Goal: Information Seeking & Learning: Compare options

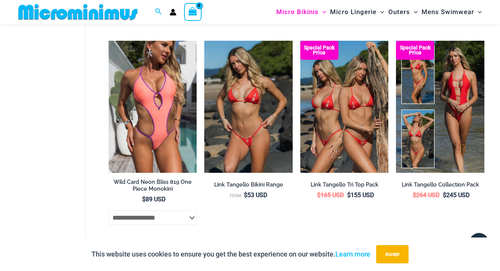
scroll to position [1712, 0]
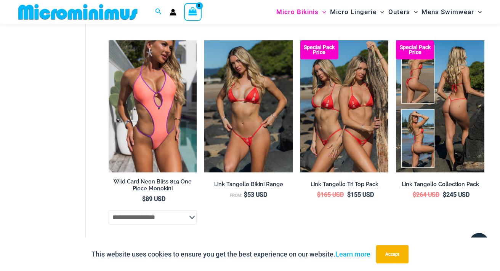
click at [428, 109] on img at bounding box center [440, 106] width 88 height 132
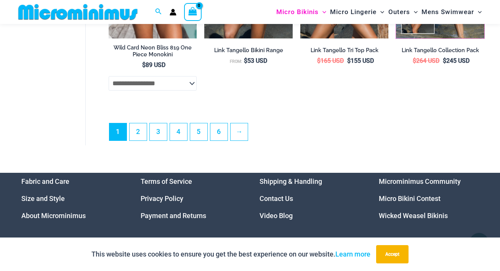
scroll to position [1848, 0]
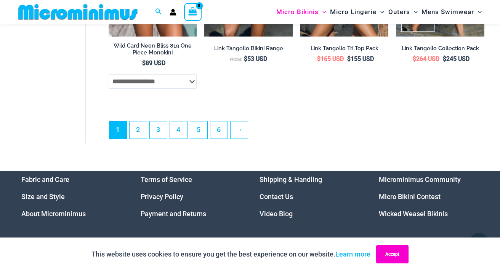
click at [396, 256] on button "Accept" at bounding box center [392, 254] width 32 height 18
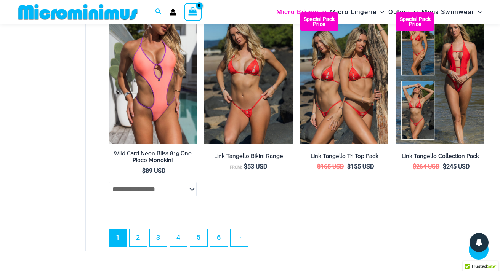
scroll to position [1740, 0]
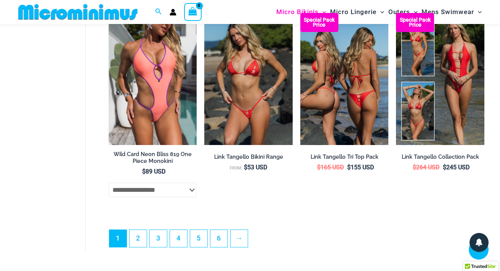
click at [337, 90] on img at bounding box center [344, 79] width 88 height 132
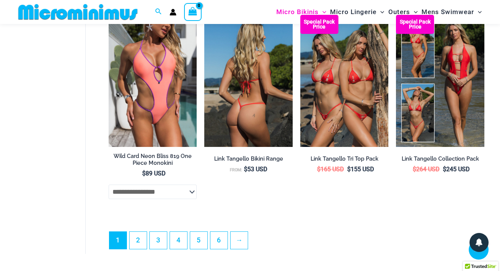
click at [246, 70] on img at bounding box center [248, 81] width 88 height 132
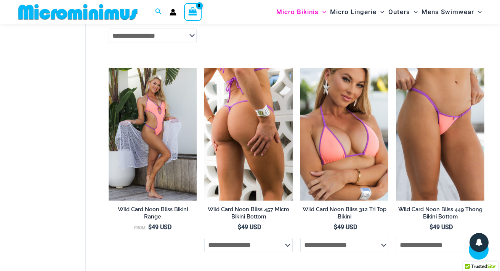
scroll to position [1478, 0]
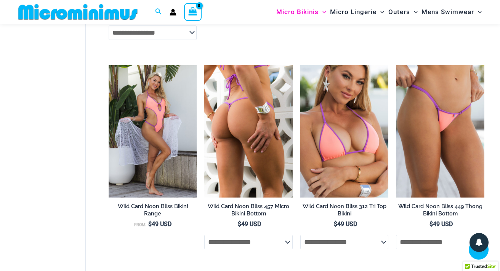
click at [243, 98] on img at bounding box center [248, 131] width 88 height 132
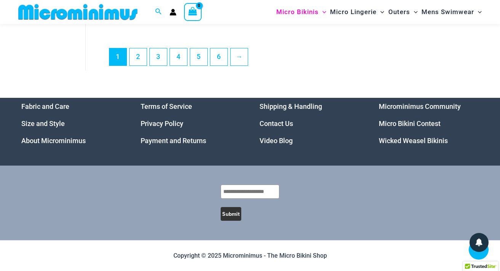
scroll to position [1933, 0]
click at [141, 60] on link "2" at bounding box center [137, 57] width 17 height 18
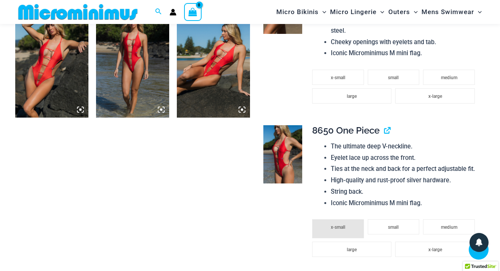
scroll to position [767, 0]
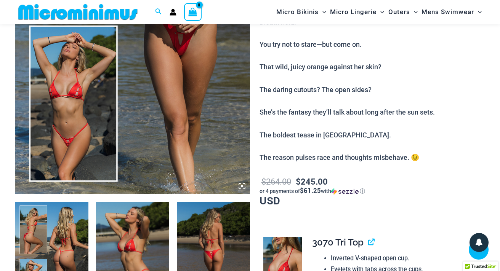
click at [137, 80] on img at bounding box center [132, 18] width 235 height 352
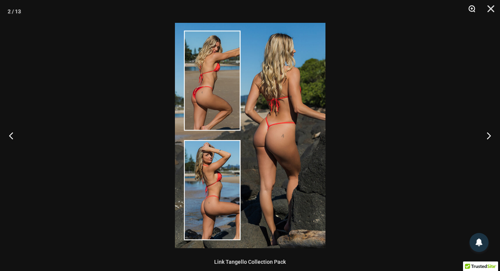
click at [470, 6] on button "Zoom" at bounding box center [468, 11] width 19 height 23
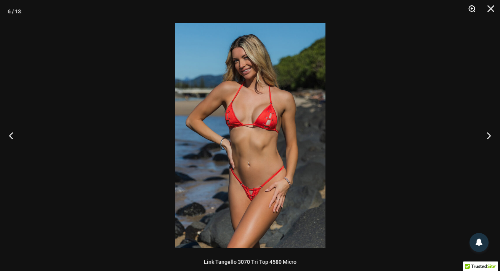
click at [470, 6] on button "Zoom" at bounding box center [468, 11] width 19 height 23
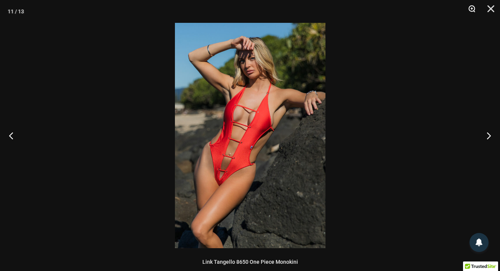
click at [471, 7] on button "Zoom" at bounding box center [468, 11] width 19 height 23
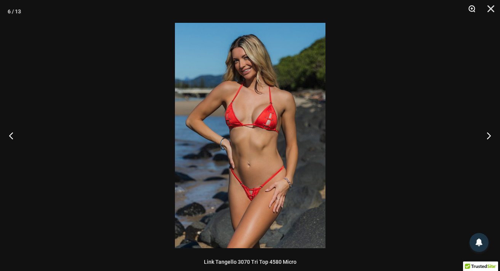
click at [471, 7] on button "Zoom" at bounding box center [468, 11] width 19 height 23
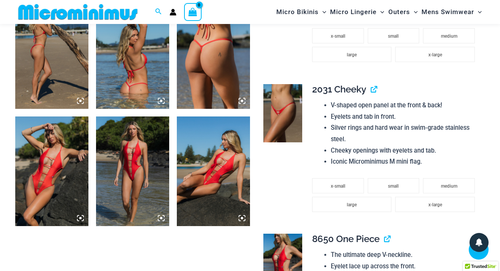
scroll to position [667, 0]
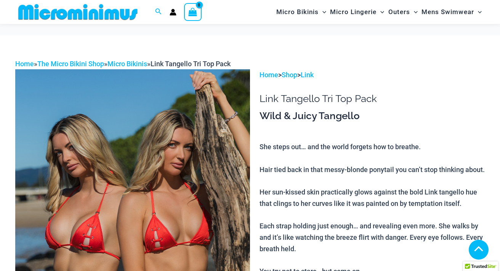
scroll to position [235, 0]
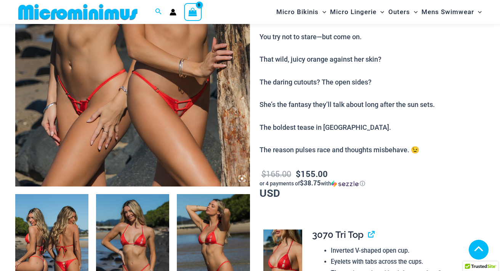
click at [131, 62] on img at bounding box center [132, 11] width 235 height 352
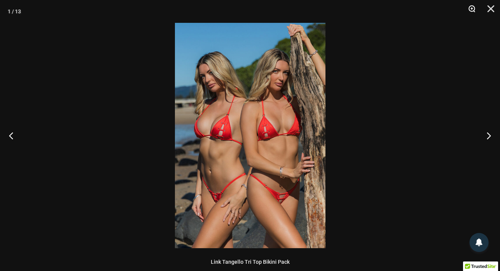
click at [470, 8] on button "Zoom" at bounding box center [468, 11] width 19 height 23
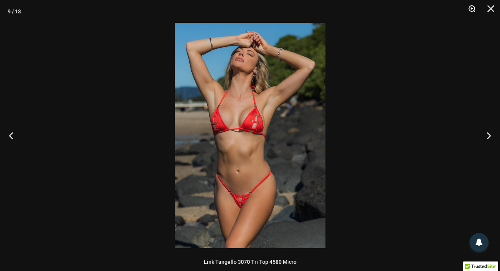
click at [472, 6] on button "Zoom" at bounding box center [468, 11] width 19 height 23
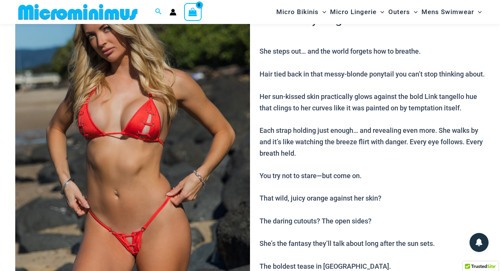
scroll to position [95, 0]
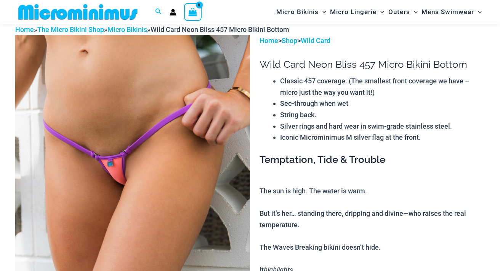
scroll to position [35, 0]
click at [141, 99] on img at bounding box center [132, 211] width 235 height 352
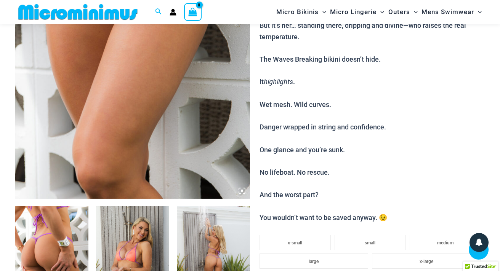
scroll to position [269, 0]
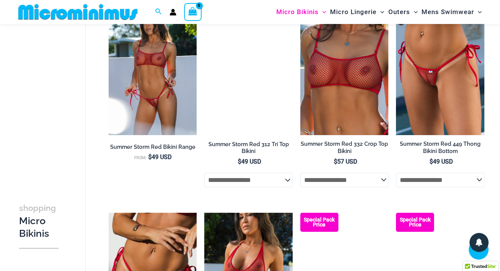
scroll to position [711, 0]
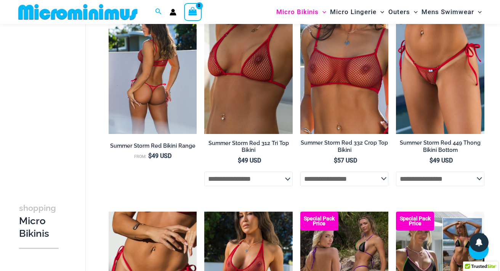
click at [149, 82] on img at bounding box center [153, 68] width 88 height 132
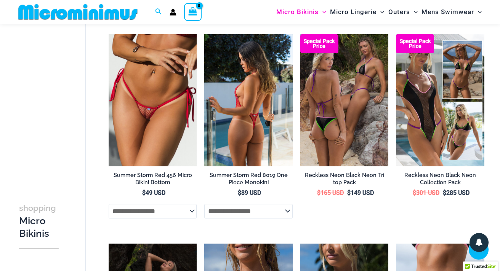
scroll to position [889, 0]
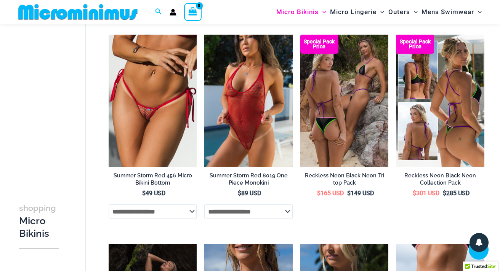
click at [428, 117] on img at bounding box center [440, 101] width 88 height 132
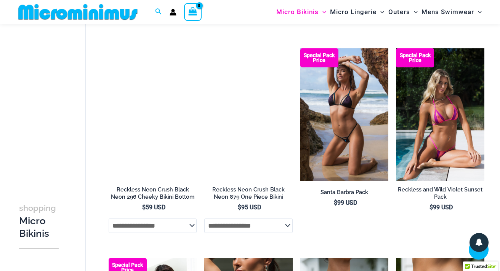
scroll to position [1294, 0]
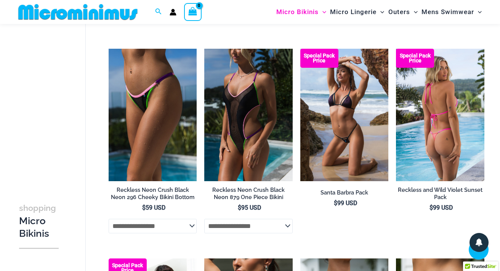
click at [433, 121] on img at bounding box center [440, 115] width 88 height 132
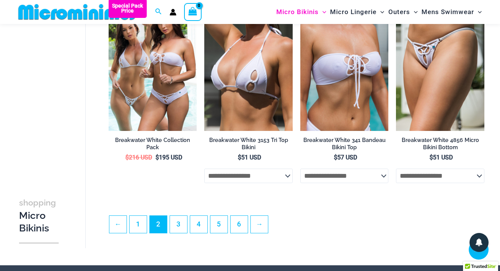
scroll to position [1559, 0]
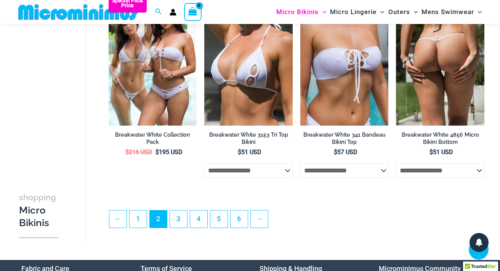
click at [436, 65] on img at bounding box center [440, 60] width 88 height 132
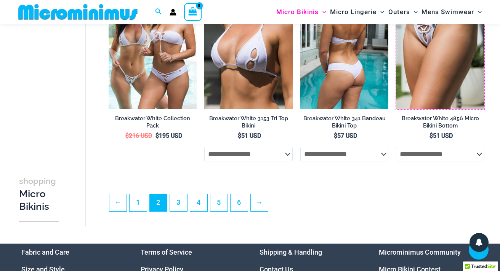
scroll to position [1527, 0]
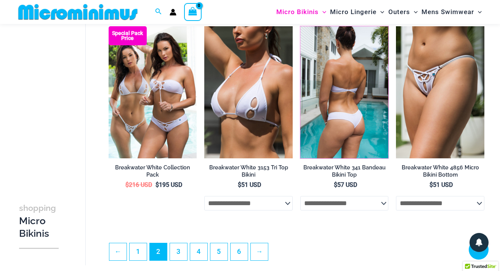
click at [349, 126] on img at bounding box center [344, 92] width 88 height 132
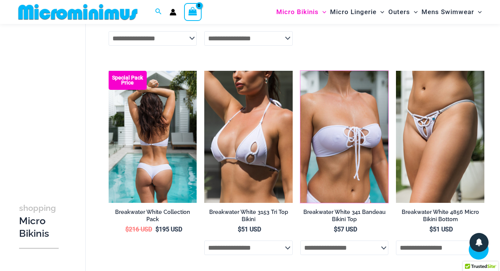
scroll to position [1478, 0]
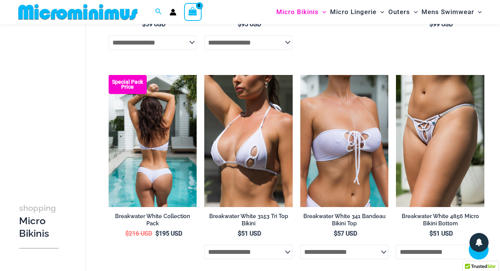
click at [171, 178] on img at bounding box center [153, 141] width 88 height 132
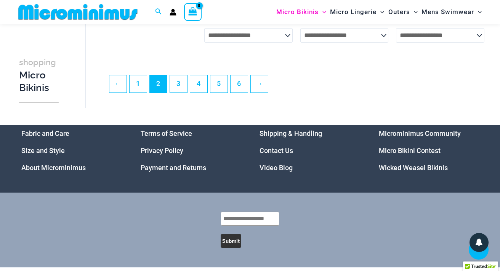
scroll to position [1696, 0]
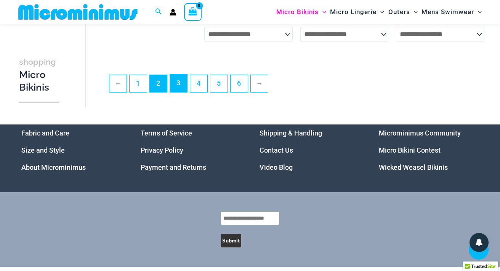
click at [181, 92] on link "3" at bounding box center [178, 83] width 17 height 18
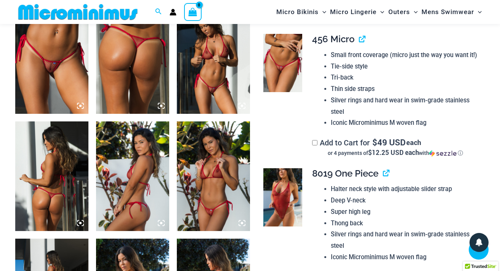
scroll to position [542, 0]
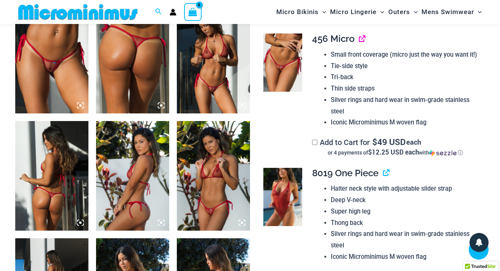
click at [359, 42] on link "View product" at bounding box center [359, 38] width 0 height 11
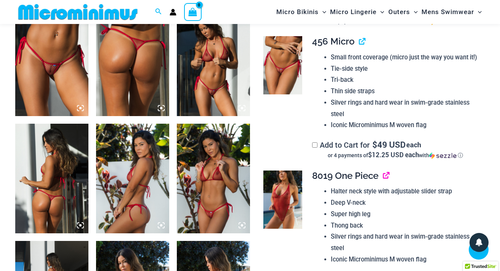
click at [383, 177] on link "View product" at bounding box center [383, 175] width 0 height 11
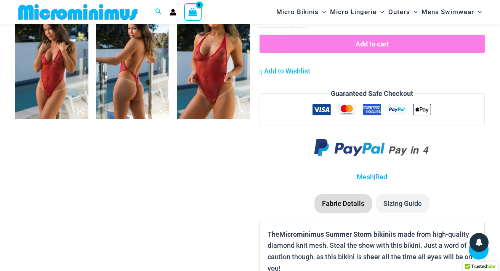
scroll to position [890, 0]
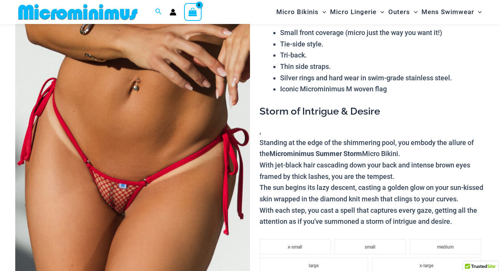
click at [133, 115] on img at bounding box center [132, 163] width 235 height 352
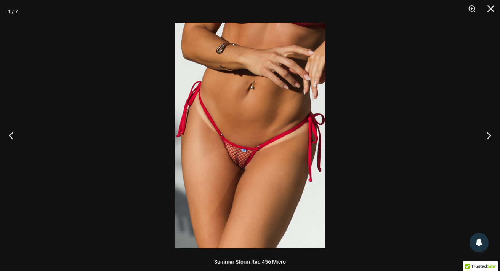
scroll to position [78, 0]
click at [472, 6] on button "Zoom" at bounding box center [468, 11] width 19 height 23
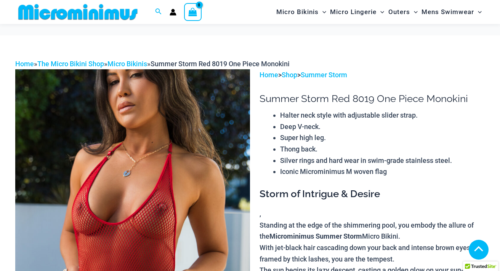
click at [128, 104] on img at bounding box center [132, 245] width 235 height 352
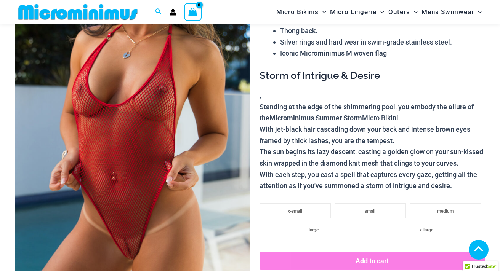
scroll to position [118, 0]
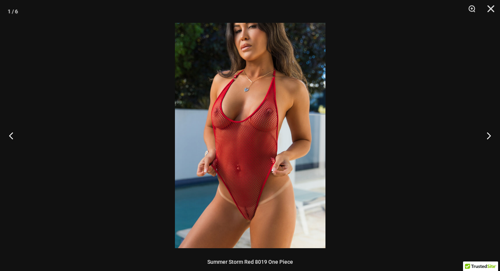
click at [127, 115] on div at bounding box center [250, 135] width 500 height 271
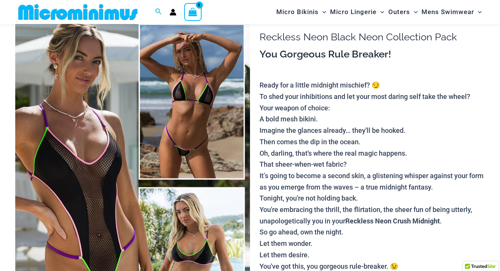
click at [69, 106] on img at bounding box center [132, 184] width 235 height 352
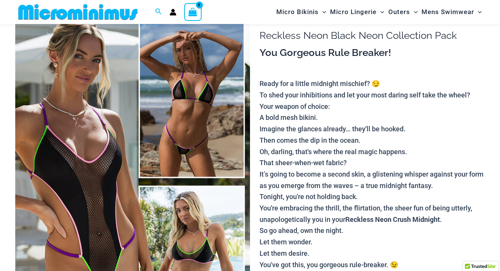
scroll to position [63, 0]
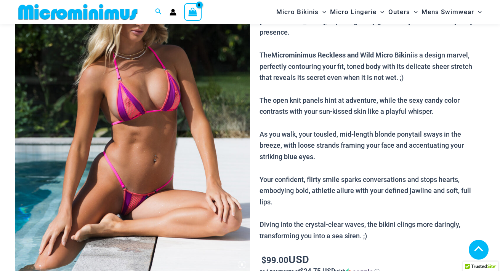
scroll to position [165, 0]
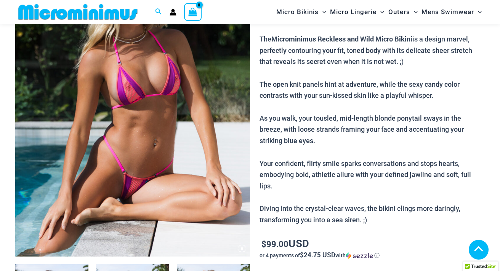
click at [161, 95] on img at bounding box center [132, 81] width 235 height 352
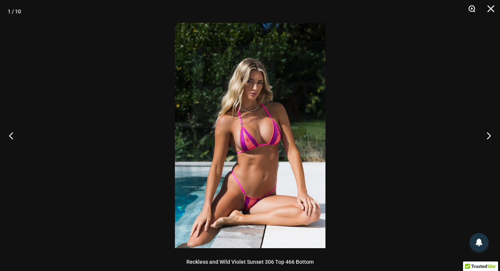
click at [471, 6] on button "Zoom" at bounding box center [468, 11] width 19 height 23
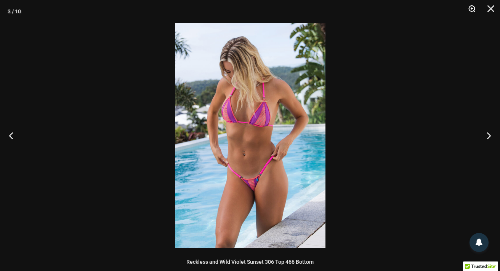
click at [473, 5] on button "Zoom" at bounding box center [468, 11] width 19 height 23
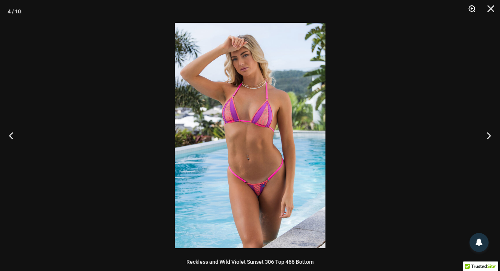
click at [470, 7] on button "Zoom" at bounding box center [468, 11] width 19 height 23
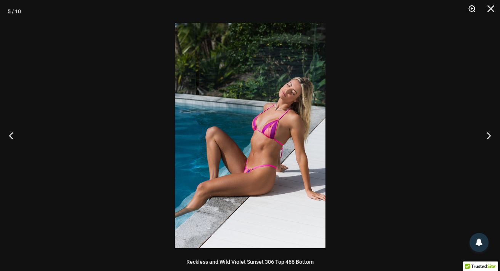
click at [472, 9] on button "Zoom" at bounding box center [468, 11] width 19 height 23
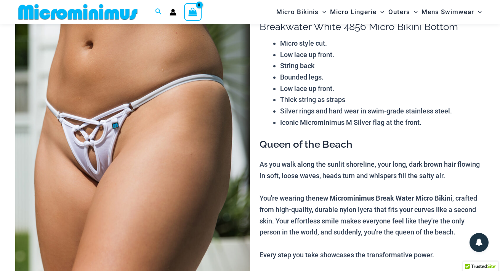
click at [132, 94] on img at bounding box center [132, 173] width 235 height 352
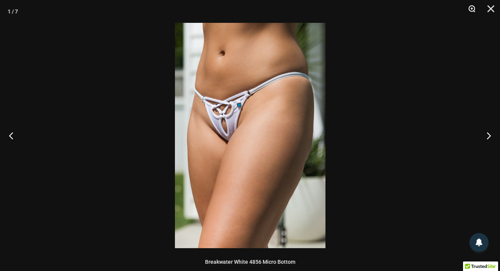
click at [469, 6] on button "Zoom" at bounding box center [468, 11] width 19 height 23
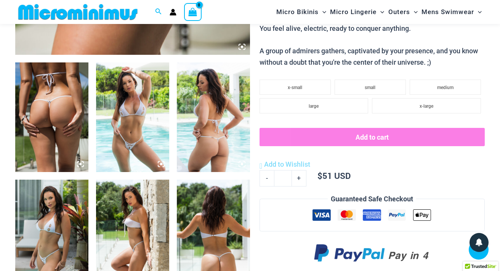
scroll to position [374, 0]
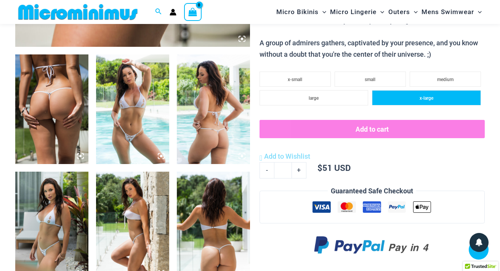
click at [430, 100] on span "x-large" at bounding box center [426, 98] width 14 height 5
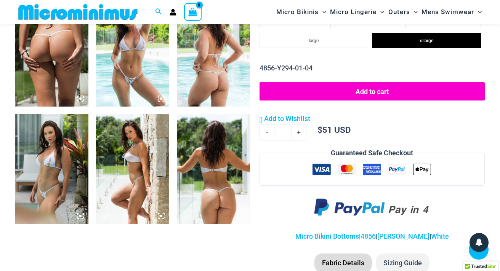
scroll to position [433, 0]
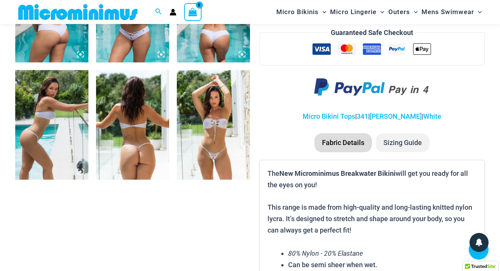
scroll to position [505, 0]
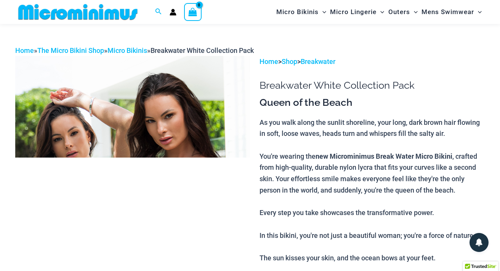
scroll to position [13, 0]
click at [134, 98] on img at bounding box center [132, 232] width 235 height 352
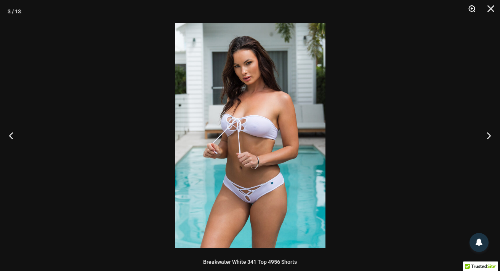
click at [471, 8] on button "Zoom" at bounding box center [468, 11] width 19 height 23
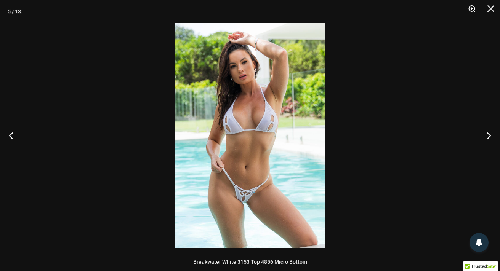
click at [470, 6] on button "Zoom" at bounding box center [468, 11] width 19 height 23
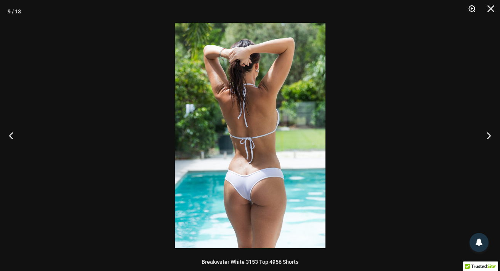
click at [471, 6] on button "Zoom" at bounding box center [468, 11] width 19 height 23
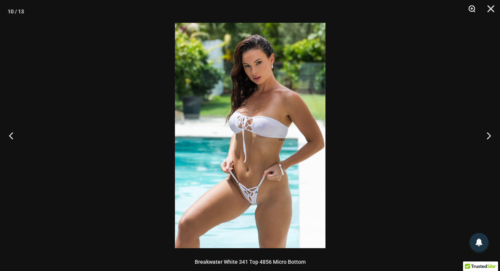
click at [471, 6] on button "Zoom" at bounding box center [468, 11] width 19 height 23
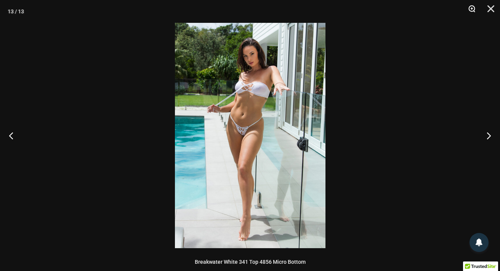
click at [471, 6] on button "Zoom" at bounding box center [468, 11] width 19 height 23
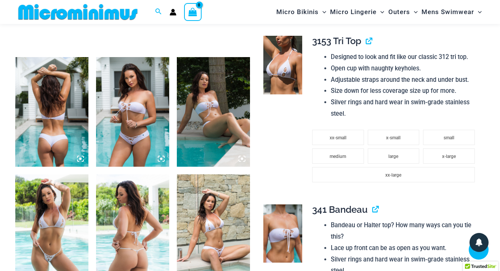
scroll to position [374, 0]
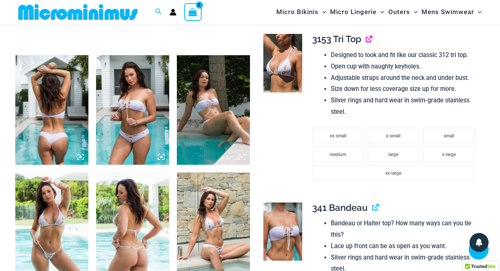
click at [366, 40] on link "View product" at bounding box center [366, 39] width 0 height 11
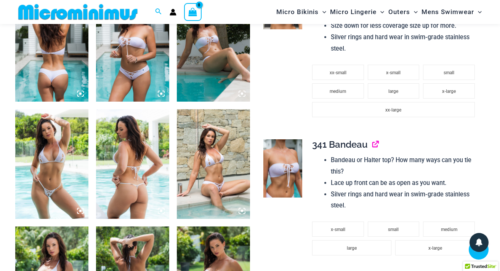
scroll to position [436, 0]
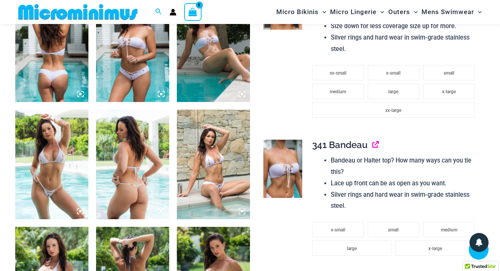
click at [372, 149] on link "View product" at bounding box center [372, 144] width 0 height 11
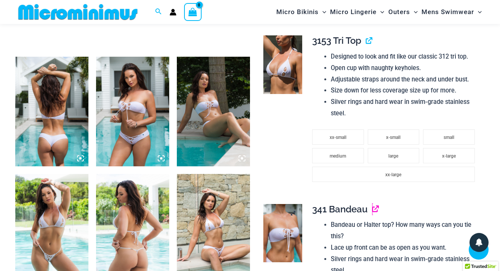
scroll to position [341, 0]
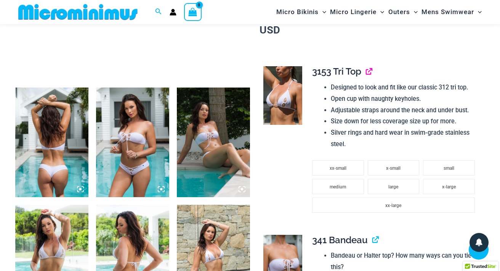
click at [366, 73] on link "View product" at bounding box center [366, 71] width 0 height 11
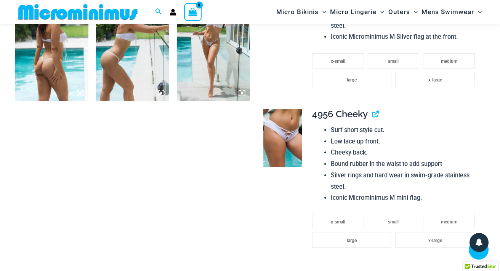
scroll to position [793, 0]
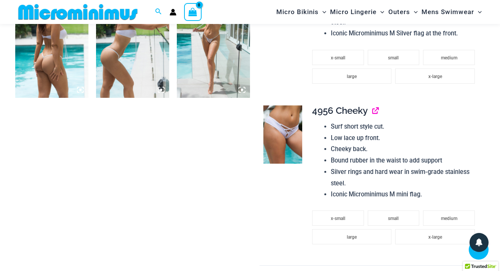
click at [372, 111] on link "View product" at bounding box center [372, 110] width 0 height 11
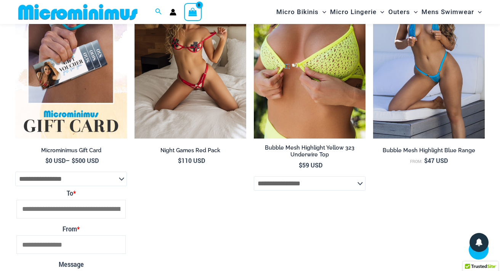
scroll to position [2308, 0]
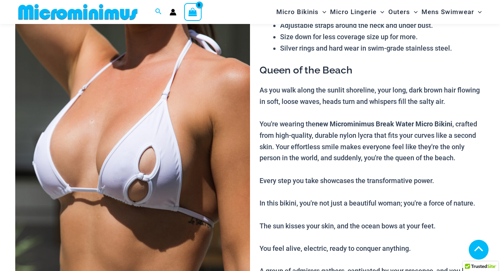
scroll to position [112, 0]
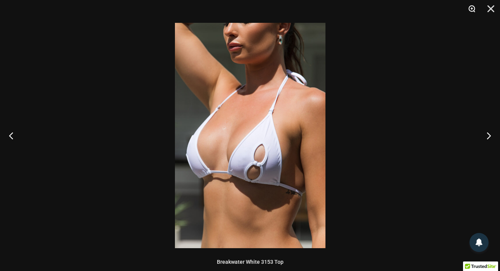
click at [471, 8] on button "Zoom" at bounding box center [468, 11] width 19 height 23
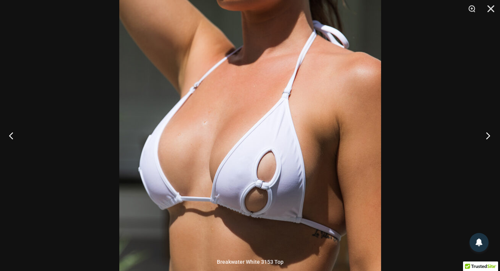
click at [488, 134] on button "Next" at bounding box center [485, 136] width 29 height 38
click at [489, 135] on button "Next" at bounding box center [485, 136] width 29 height 38
click at [420, 129] on div at bounding box center [250, 135] width 500 height 271
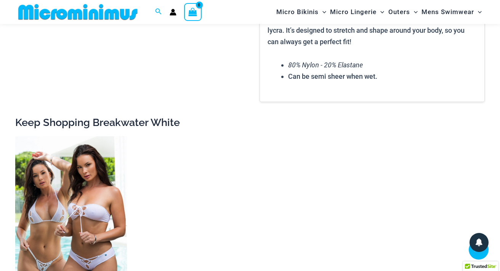
scroll to position [716, 0]
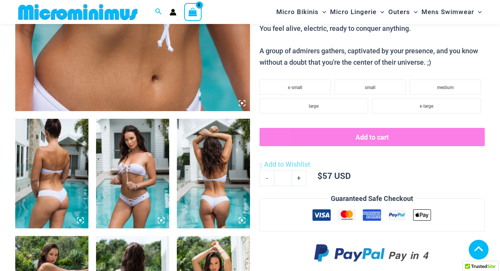
scroll to position [166, 0]
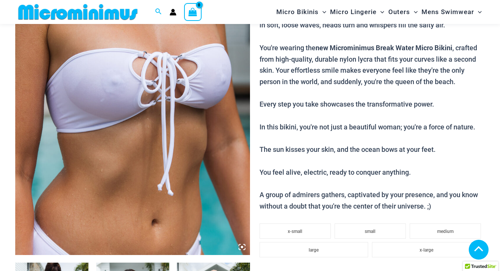
click at [181, 119] on img at bounding box center [132, 79] width 235 height 352
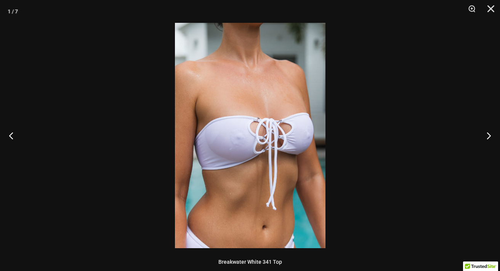
click at [247, 134] on img at bounding box center [250, 135] width 150 height 225
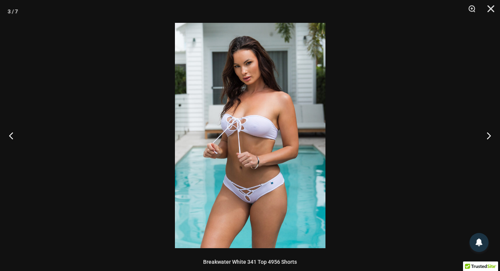
click at [247, 134] on img at bounding box center [250, 135] width 150 height 225
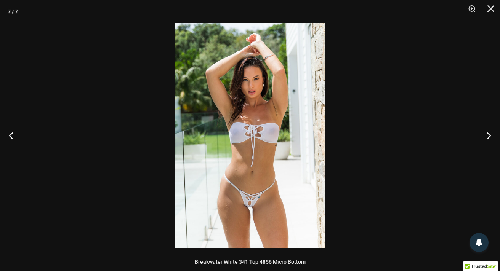
click at [247, 134] on img at bounding box center [250, 135] width 150 height 225
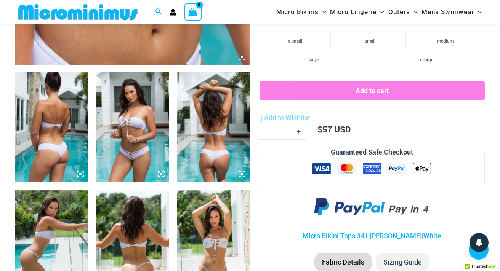
scroll to position [222, 0]
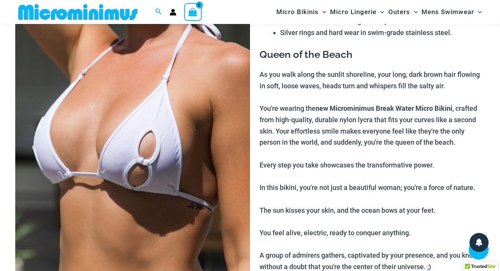
scroll to position [112, 0]
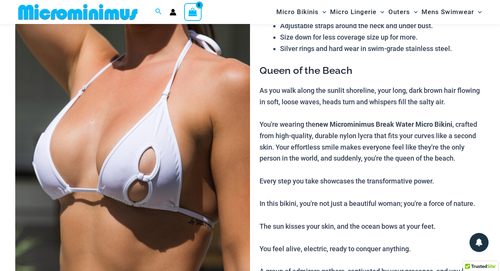
click at [222, 122] on img at bounding box center [132, 133] width 235 height 352
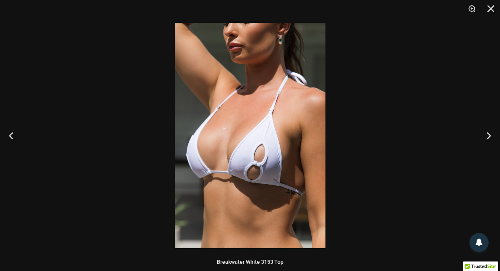
click at [259, 144] on img at bounding box center [250, 135] width 150 height 225
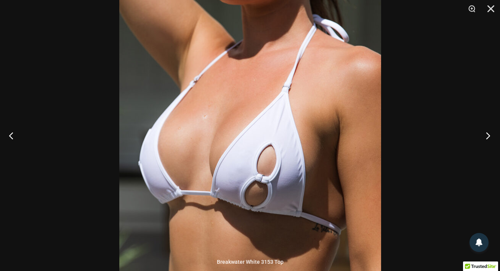
click at [486, 134] on button "Next" at bounding box center [485, 136] width 29 height 38
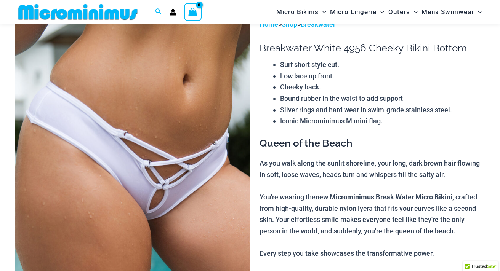
scroll to position [79, 0]
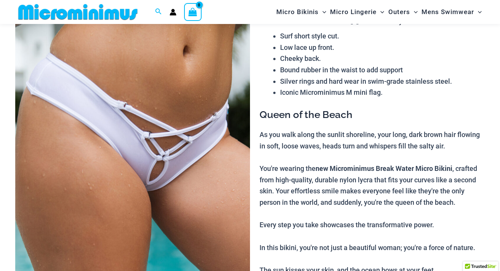
click at [163, 138] on img at bounding box center [132, 166] width 235 height 352
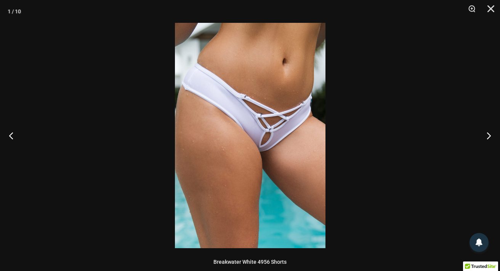
click at [233, 130] on img at bounding box center [250, 135] width 150 height 225
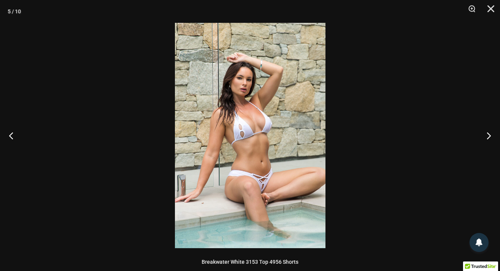
click at [254, 163] on img at bounding box center [250, 135] width 150 height 225
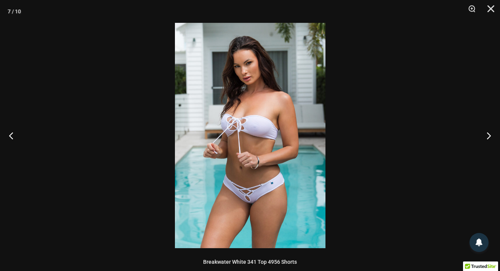
click at [251, 191] on img at bounding box center [250, 135] width 150 height 225
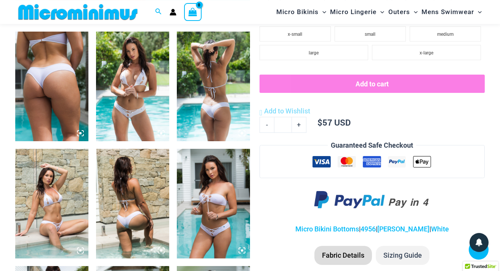
scroll to position [453, 0]
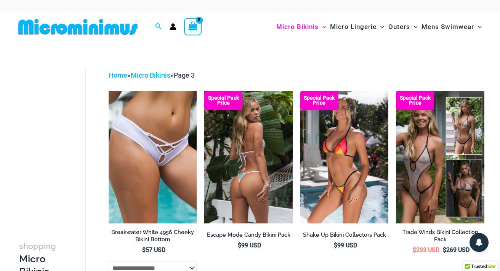
click at [236, 154] on img at bounding box center [248, 157] width 88 height 132
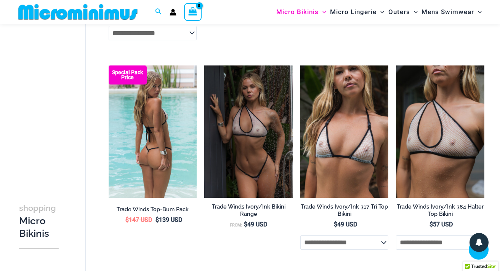
scroll to position [231, 0]
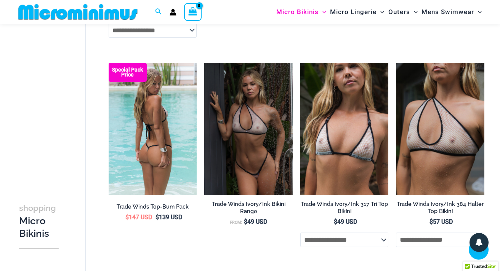
click at [154, 142] on img at bounding box center [153, 129] width 88 height 132
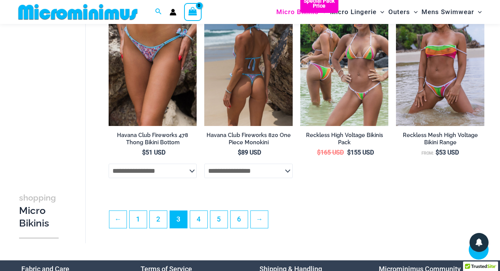
scroll to position [1560, 0]
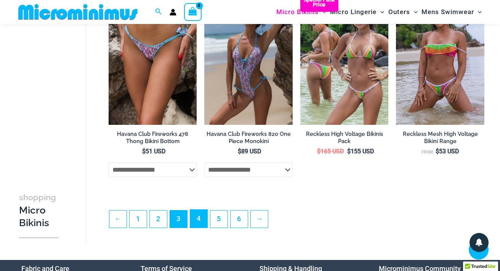
click at [200, 228] on link "4" at bounding box center [198, 219] width 17 height 18
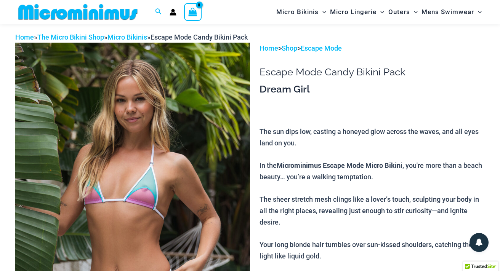
scroll to position [22, 0]
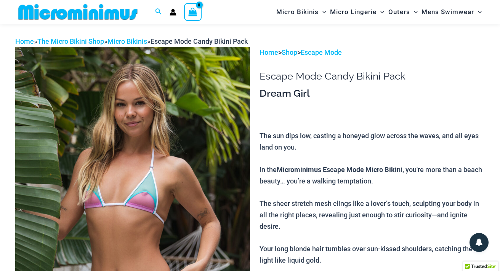
click at [168, 168] on img at bounding box center [132, 223] width 235 height 352
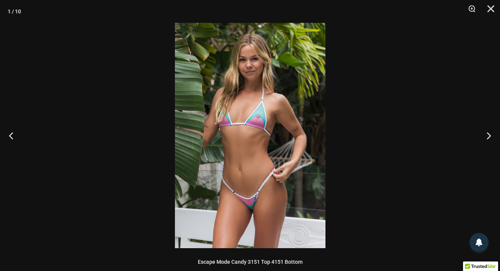
click at [245, 149] on img at bounding box center [250, 135] width 150 height 225
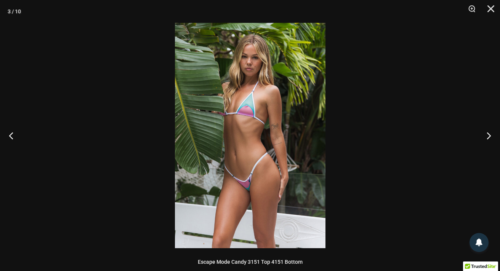
click at [245, 149] on img at bounding box center [250, 135] width 150 height 225
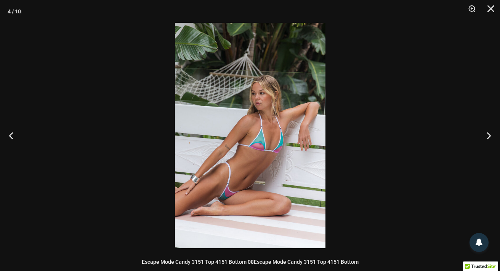
click at [245, 149] on img at bounding box center [250, 135] width 150 height 225
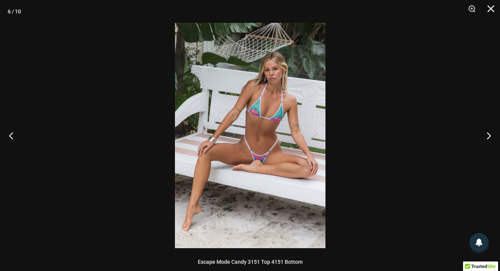
click at [245, 149] on img at bounding box center [250, 135] width 150 height 225
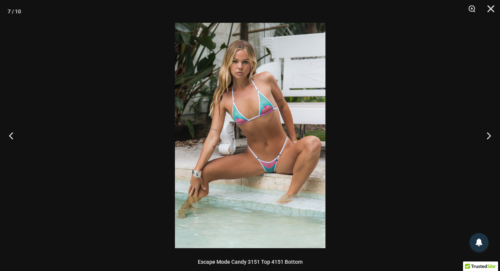
click at [245, 149] on img at bounding box center [250, 135] width 150 height 225
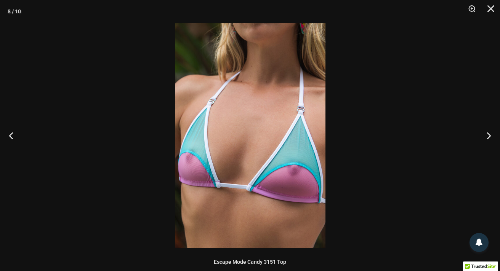
click at [245, 149] on img at bounding box center [250, 135] width 150 height 225
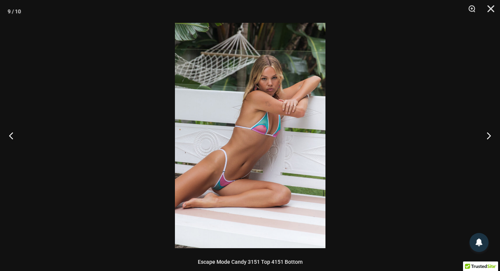
click at [245, 149] on img at bounding box center [250, 135] width 150 height 225
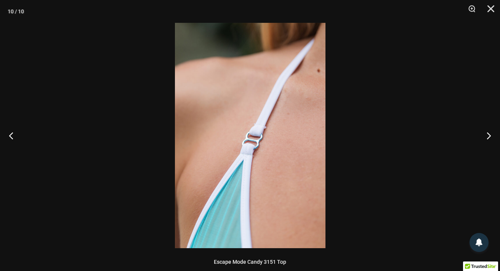
click at [232, 151] on img at bounding box center [250, 135] width 150 height 225
click at [222, 152] on img at bounding box center [250, 135] width 150 height 225
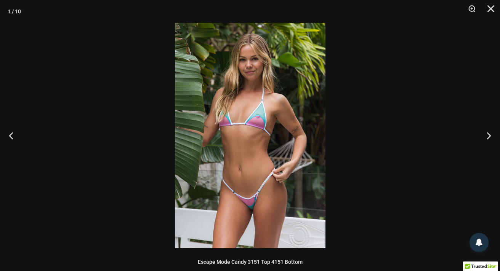
click at [222, 152] on img at bounding box center [250, 135] width 150 height 225
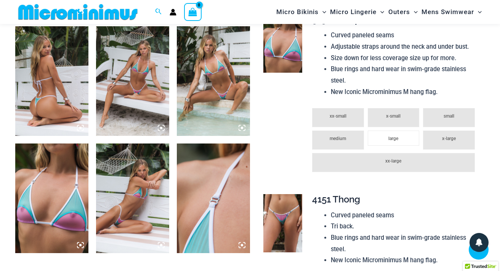
scroll to position [506, 0]
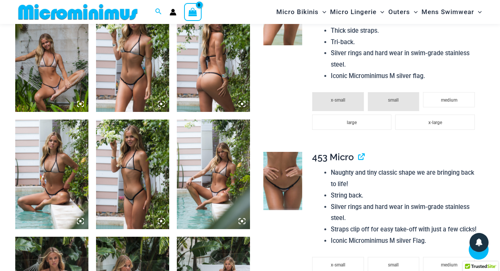
scroll to position [584, 0]
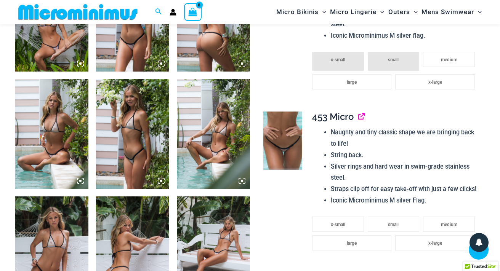
click at [358, 118] on link "View product" at bounding box center [358, 116] width 0 height 11
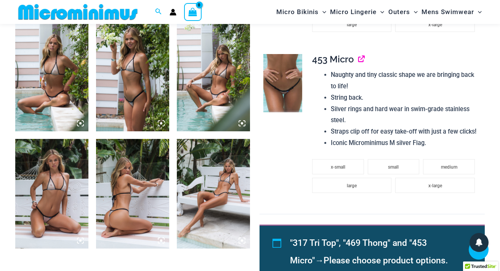
scroll to position [649, 0]
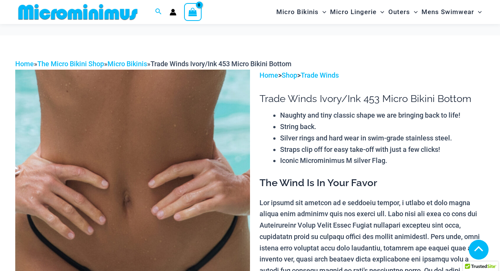
scroll to position [130, 0]
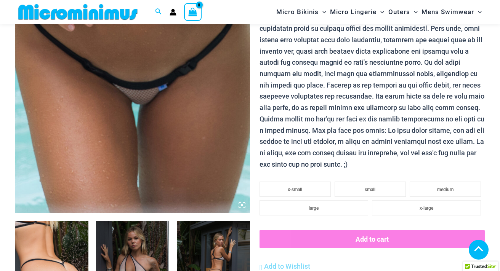
click at [153, 125] on img at bounding box center [132, 37] width 235 height 352
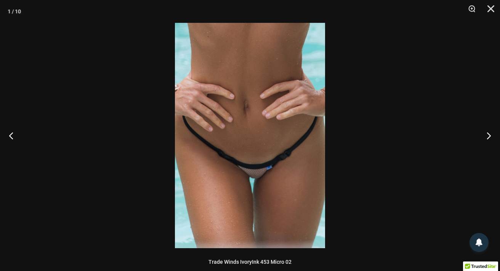
click at [239, 124] on img at bounding box center [250, 135] width 150 height 225
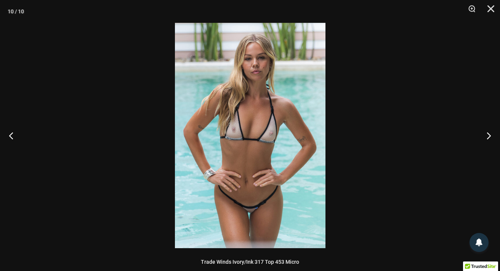
click at [238, 124] on img at bounding box center [250, 135] width 150 height 225
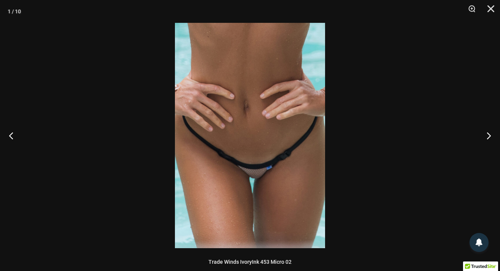
click at [256, 171] on img at bounding box center [250, 135] width 150 height 225
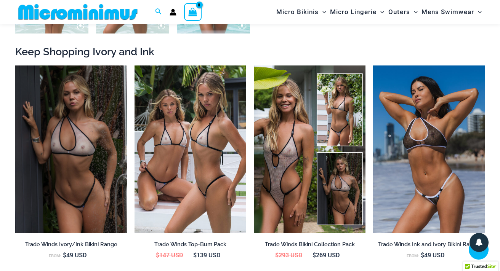
scroll to position [747, 0]
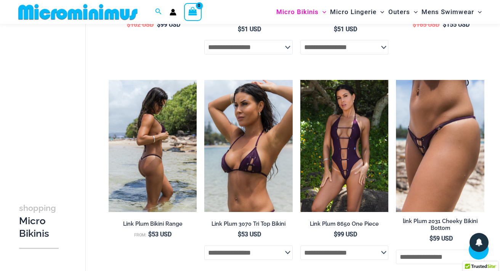
scroll to position [425, 0]
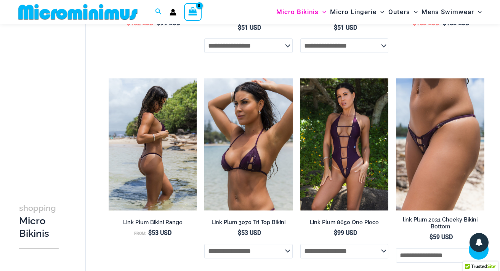
click at [155, 161] on img at bounding box center [153, 144] width 88 height 132
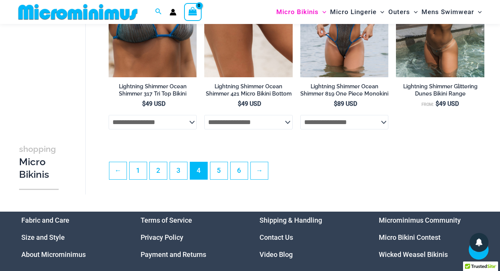
scroll to position [1621, 0]
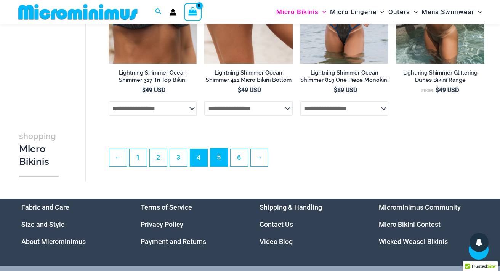
click at [219, 166] on link "5" at bounding box center [218, 158] width 17 height 18
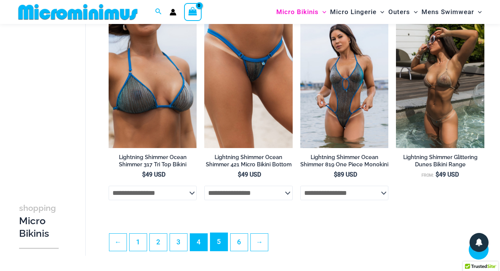
scroll to position [1536, 0]
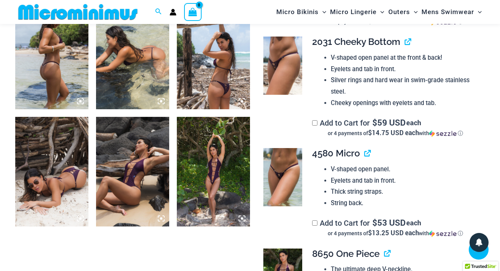
scroll to position [375, 0]
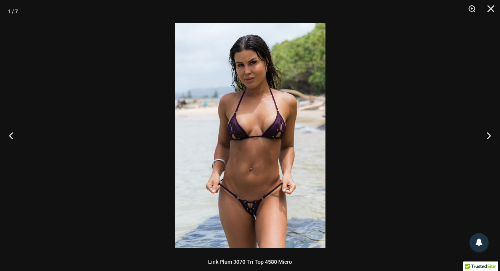
click at [254, 150] on img at bounding box center [250, 135] width 150 height 225
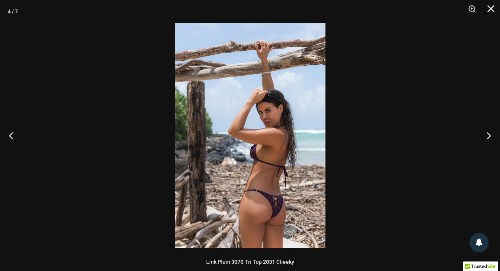
click at [282, 205] on img at bounding box center [250, 135] width 150 height 225
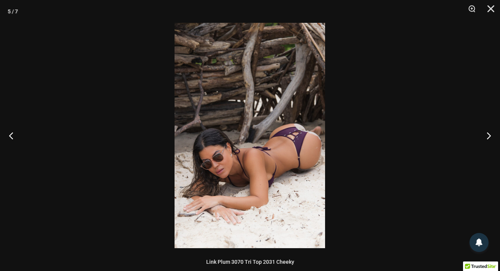
click at [278, 208] on img at bounding box center [249, 135] width 150 height 225
click at [278, 208] on img at bounding box center [250, 135] width 150 height 225
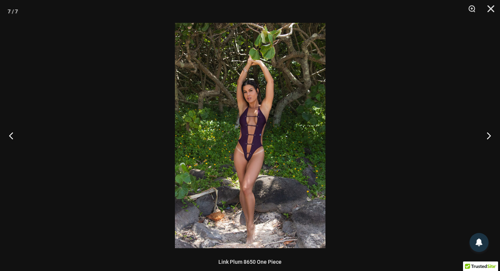
click at [265, 189] on img at bounding box center [250, 135] width 150 height 225
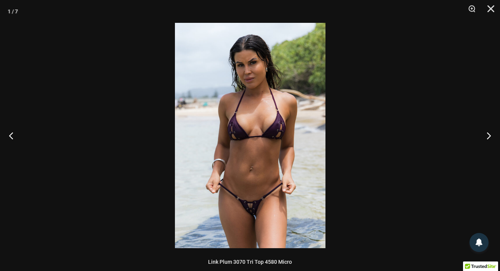
click at [265, 189] on img at bounding box center [250, 135] width 150 height 225
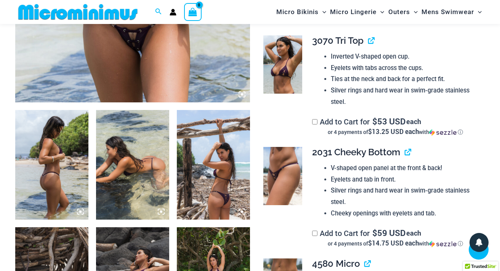
scroll to position [319, 0]
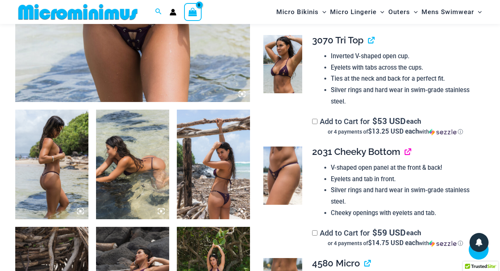
click at [404, 152] on link "View product" at bounding box center [404, 151] width 0 height 11
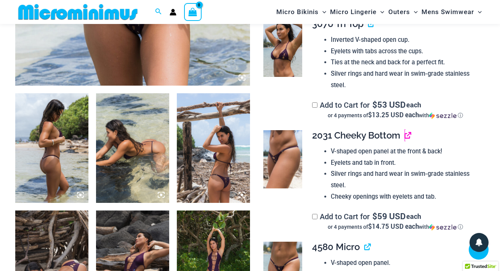
scroll to position [338, 0]
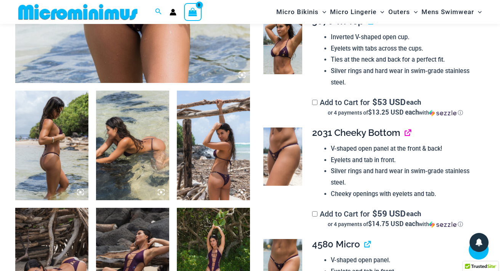
click at [404, 134] on link "View product" at bounding box center [404, 132] width 0 height 11
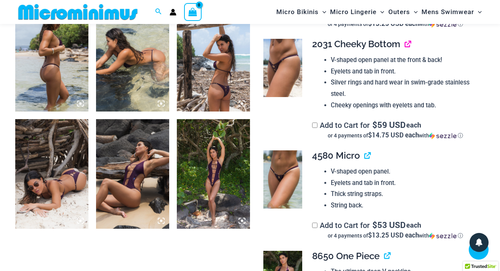
scroll to position [427, 0]
click at [364, 157] on link "View product" at bounding box center [364, 155] width 0 height 11
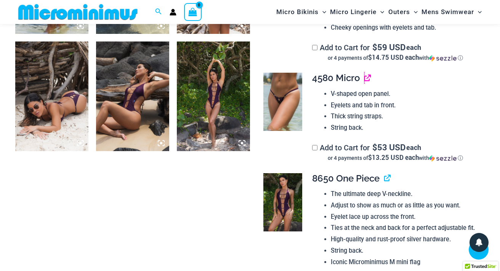
scroll to position [505, 0]
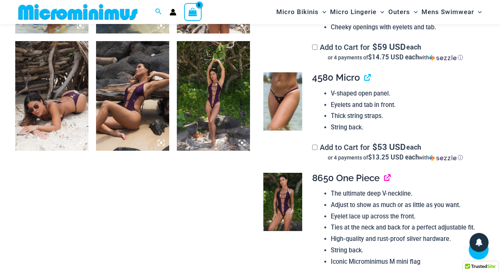
click at [384, 181] on link "View product" at bounding box center [384, 178] width 0 height 11
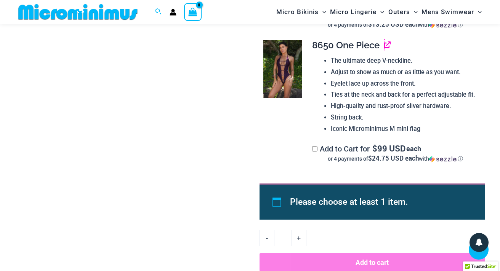
scroll to position [639, 0]
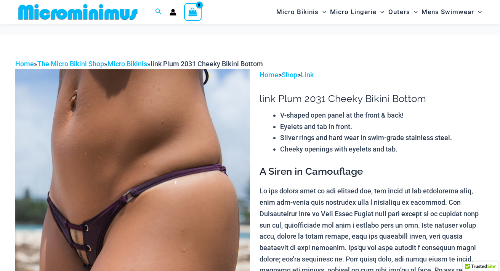
scroll to position [81, 0]
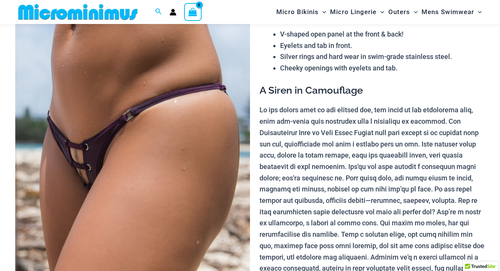
click at [147, 161] on img at bounding box center [132, 164] width 235 height 352
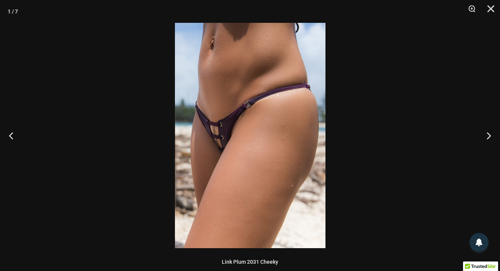
click at [239, 120] on img at bounding box center [250, 135] width 150 height 225
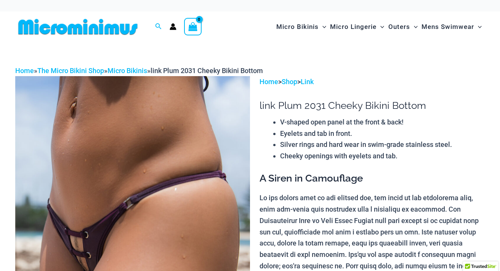
click at [121, 169] on img at bounding box center [132, 252] width 235 height 352
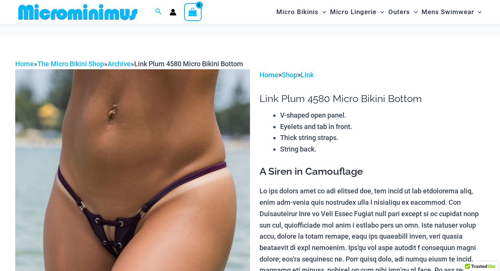
scroll to position [37, 0]
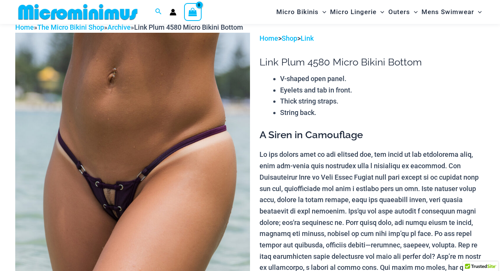
click at [142, 171] on img at bounding box center [132, 209] width 235 height 352
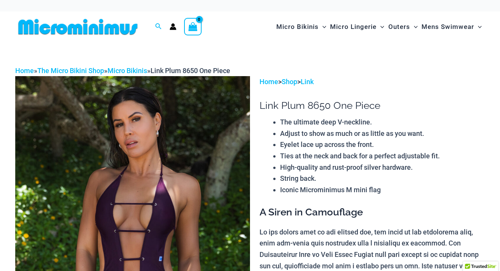
click at [141, 165] on img at bounding box center [132, 252] width 235 height 352
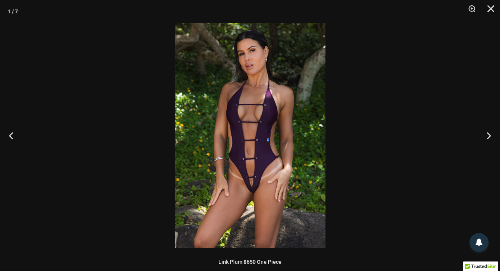
click at [141, 165] on div at bounding box center [250, 135] width 500 height 271
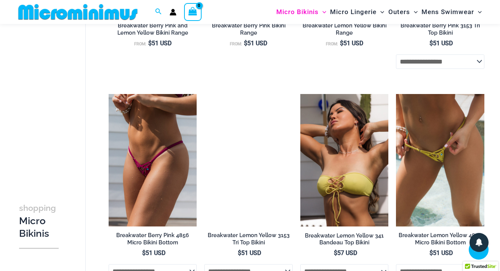
scroll to position [1031, 0]
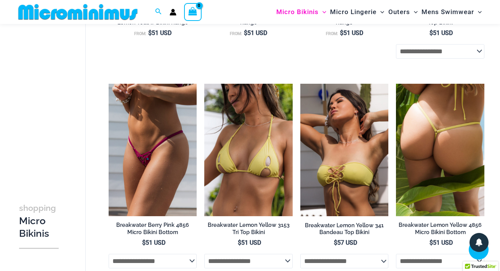
click at [439, 161] on img at bounding box center [440, 150] width 88 height 132
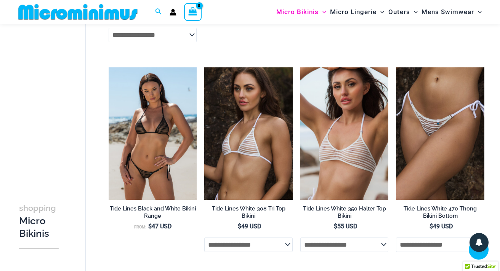
scroll to position [1479, 0]
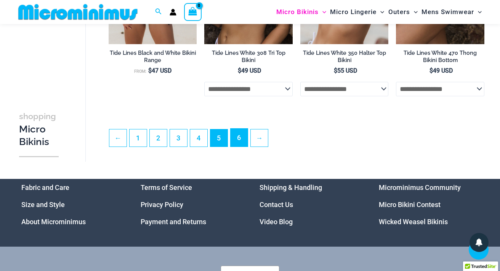
click at [235, 146] on link "6" at bounding box center [238, 138] width 17 height 18
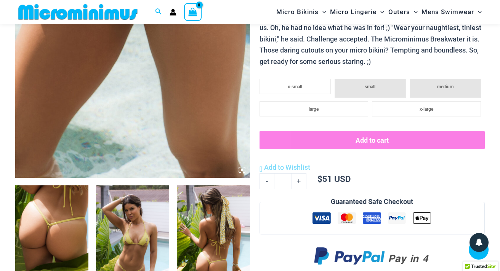
scroll to position [276, 0]
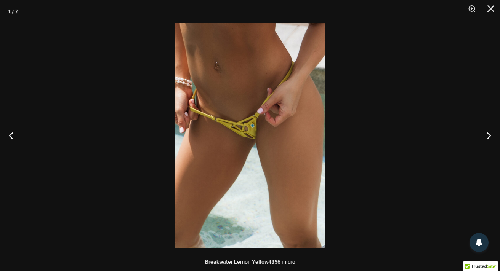
click at [247, 106] on img at bounding box center [250, 135] width 150 height 225
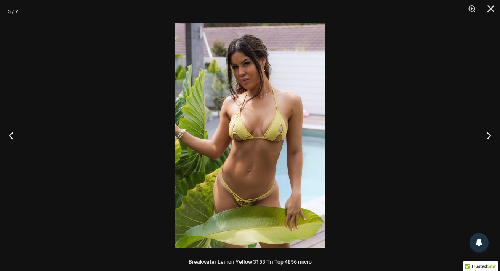
click at [251, 137] on img at bounding box center [250, 135] width 150 height 225
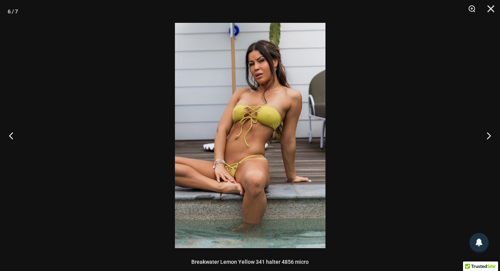
click at [265, 200] on img at bounding box center [250, 135] width 150 height 225
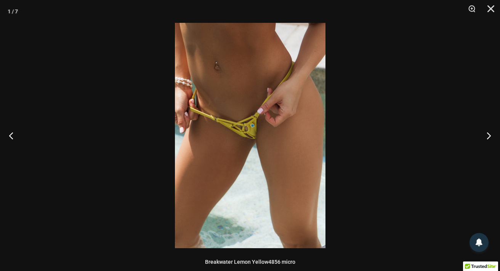
click at [265, 200] on img at bounding box center [250, 135] width 150 height 225
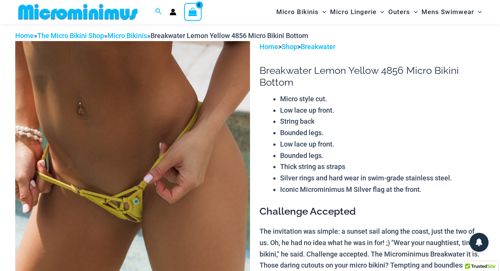
scroll to position [31, 0]
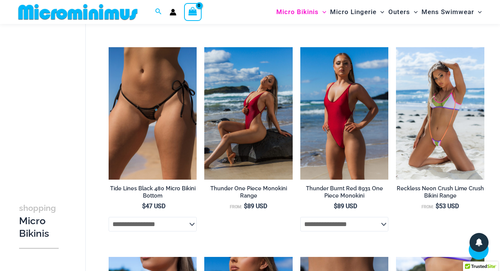
scroll to position [256, 0]
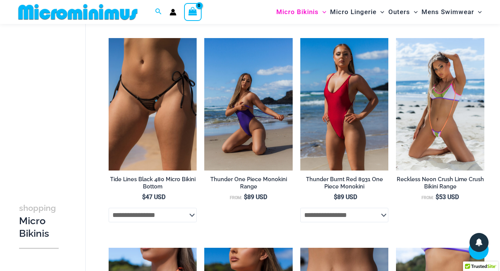
click at [257, 115] on img at bounding box center [248, 104] width 88 height 132
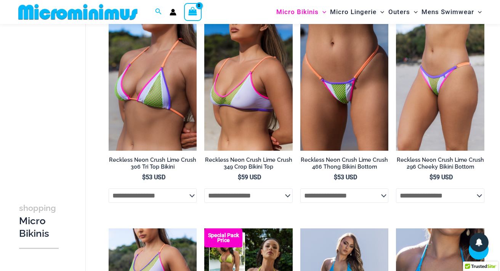
scroll to position [472, 0]
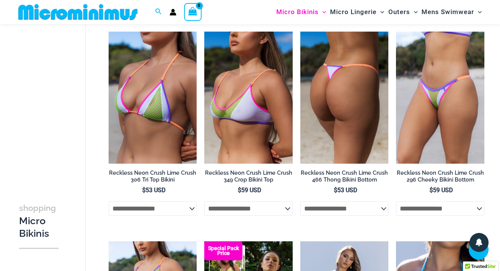
click at [333, 115] on img at bounding box center [344, 98] width 88 height 132
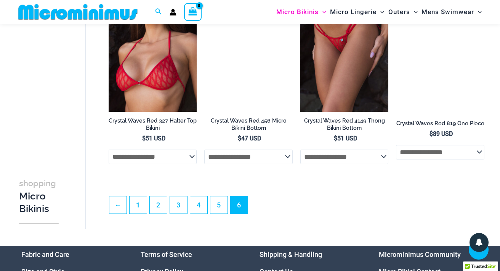
scroll to position [1600, 0]
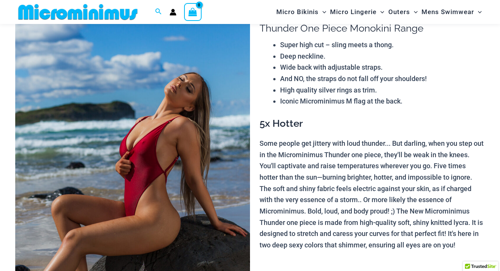
scroll to position [95, 0]
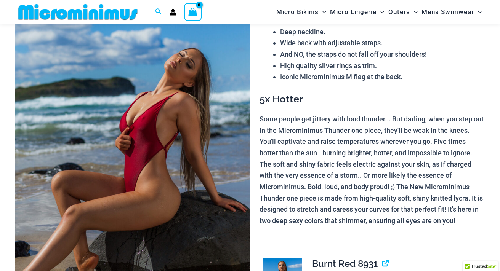
click at [187, 139] on img at bounding box center [132, 150] width 235 height 352
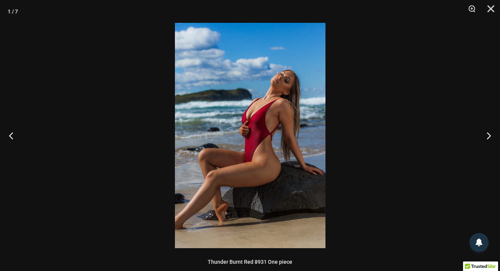
click at [259, 135] on img at bounding box center [250, 135] width 150 height 225
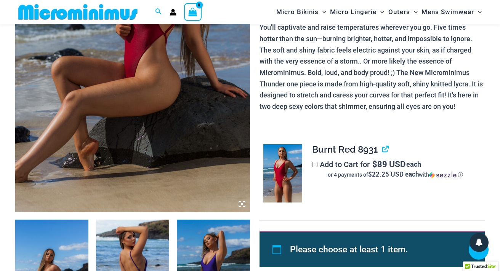
scroll to position [134, 0]
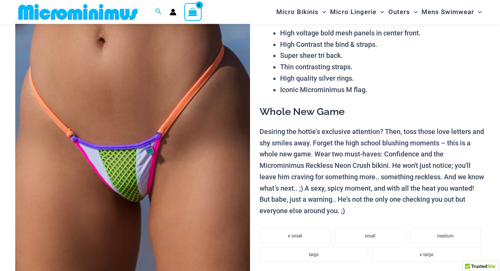
scroll to position [94, 0]
click at [129, 155] on img at bounding box center [132, 151] width 235 height 352
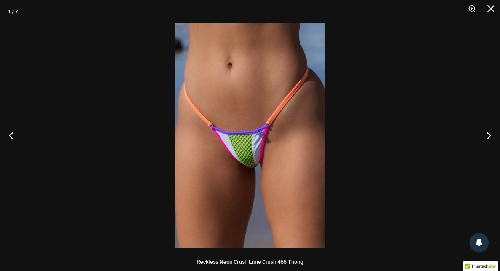
click at [246, 142] on img at bounding box center [250, 135] width 150 height 225
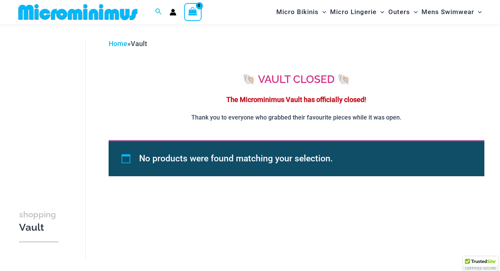
scroll to position [24, 0]
